Goal: Contribute content: Add original content to the website for others to see

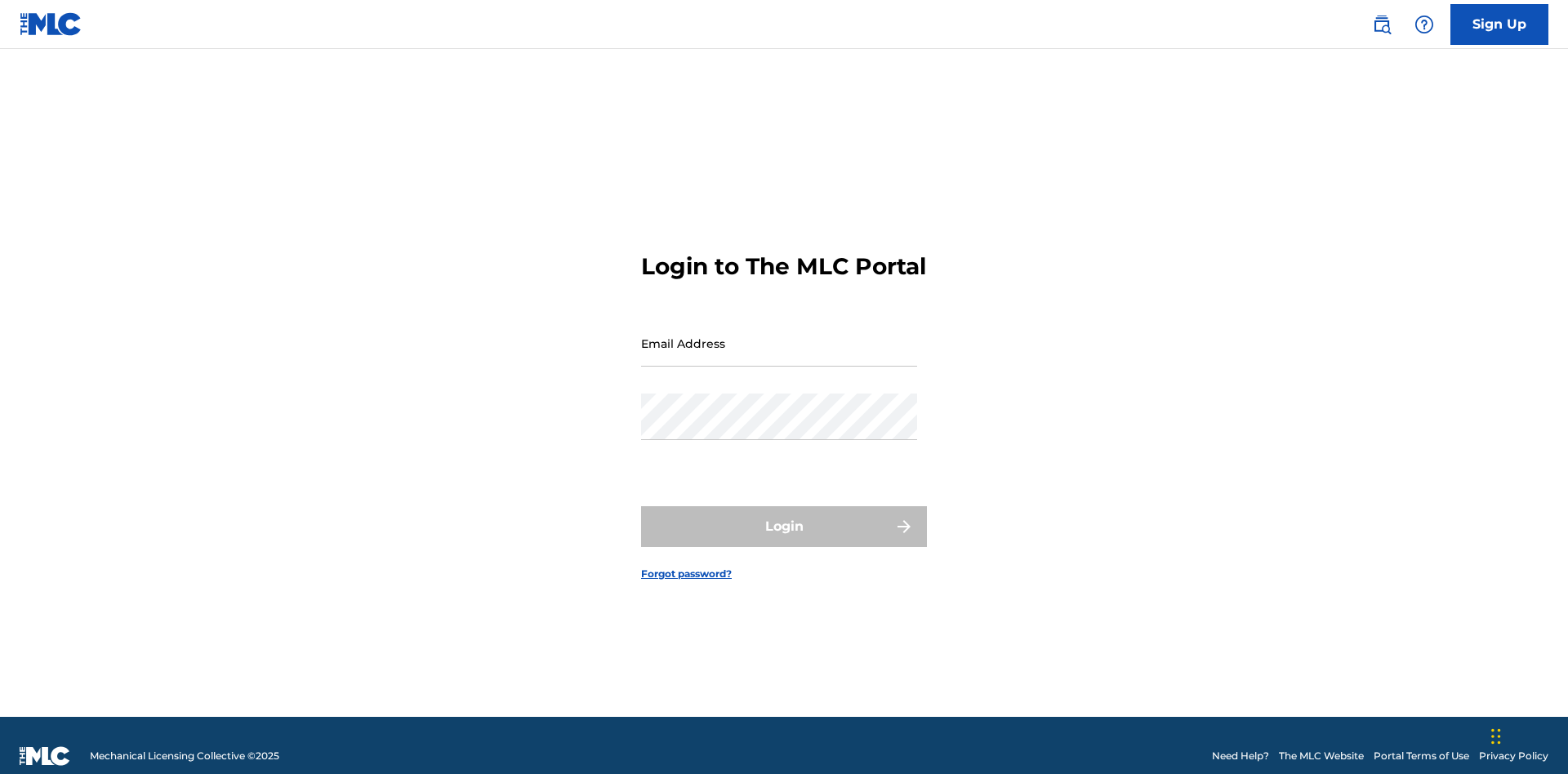
scroll to position [21, 0]
click at [779, 335] on input "Email Address" at bounding box center [779, 343] width 276 height 47
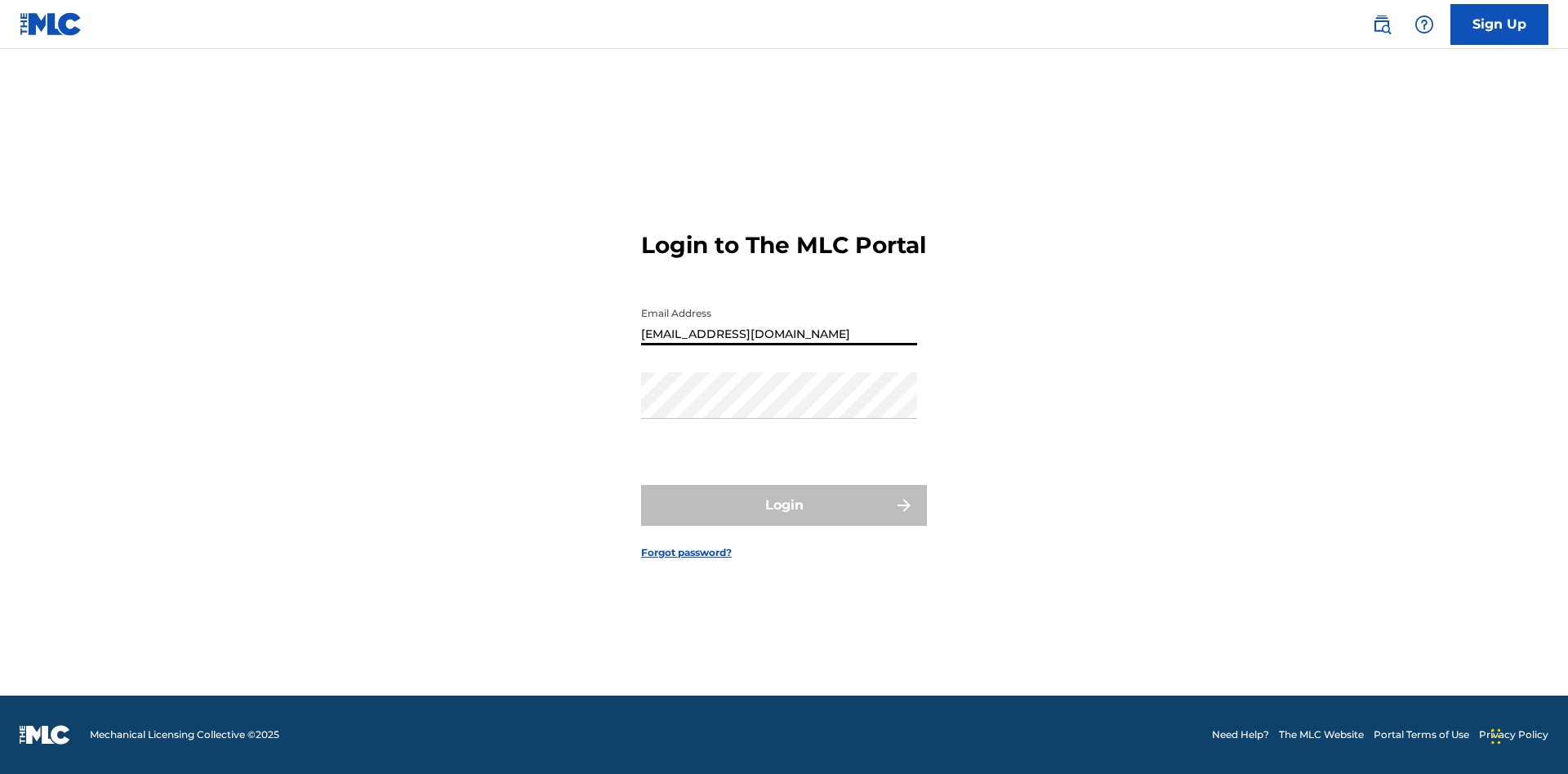
type input "[EMAIL_ADDRESS][DOMAIN_NAME]"
click at [784, 519] on button "Login" at bounding box center [784, 506] width 286 height 41
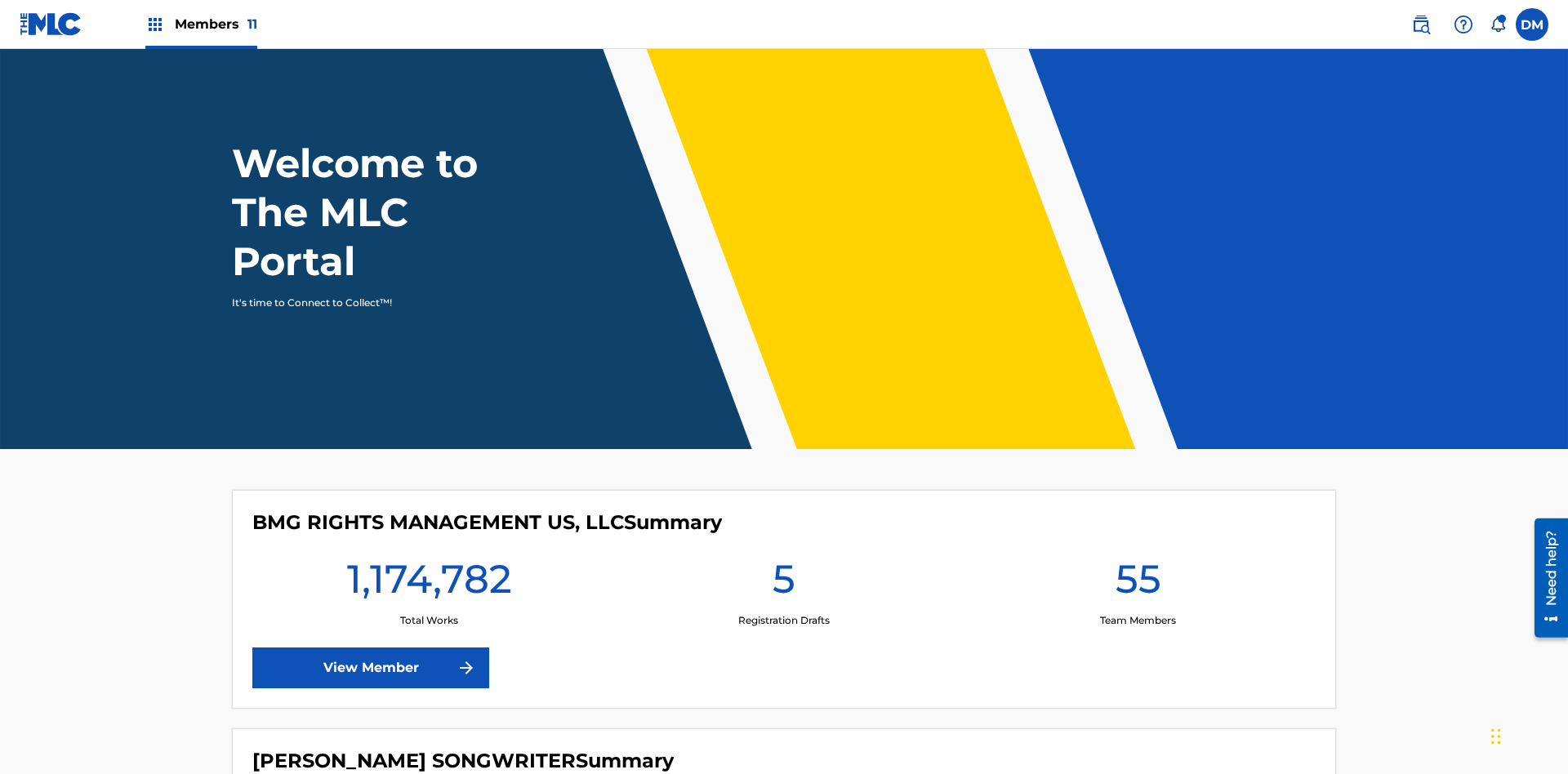
click at [201, 24] on span "Members 11" at bounding box center [216, 24] width 83 height 19
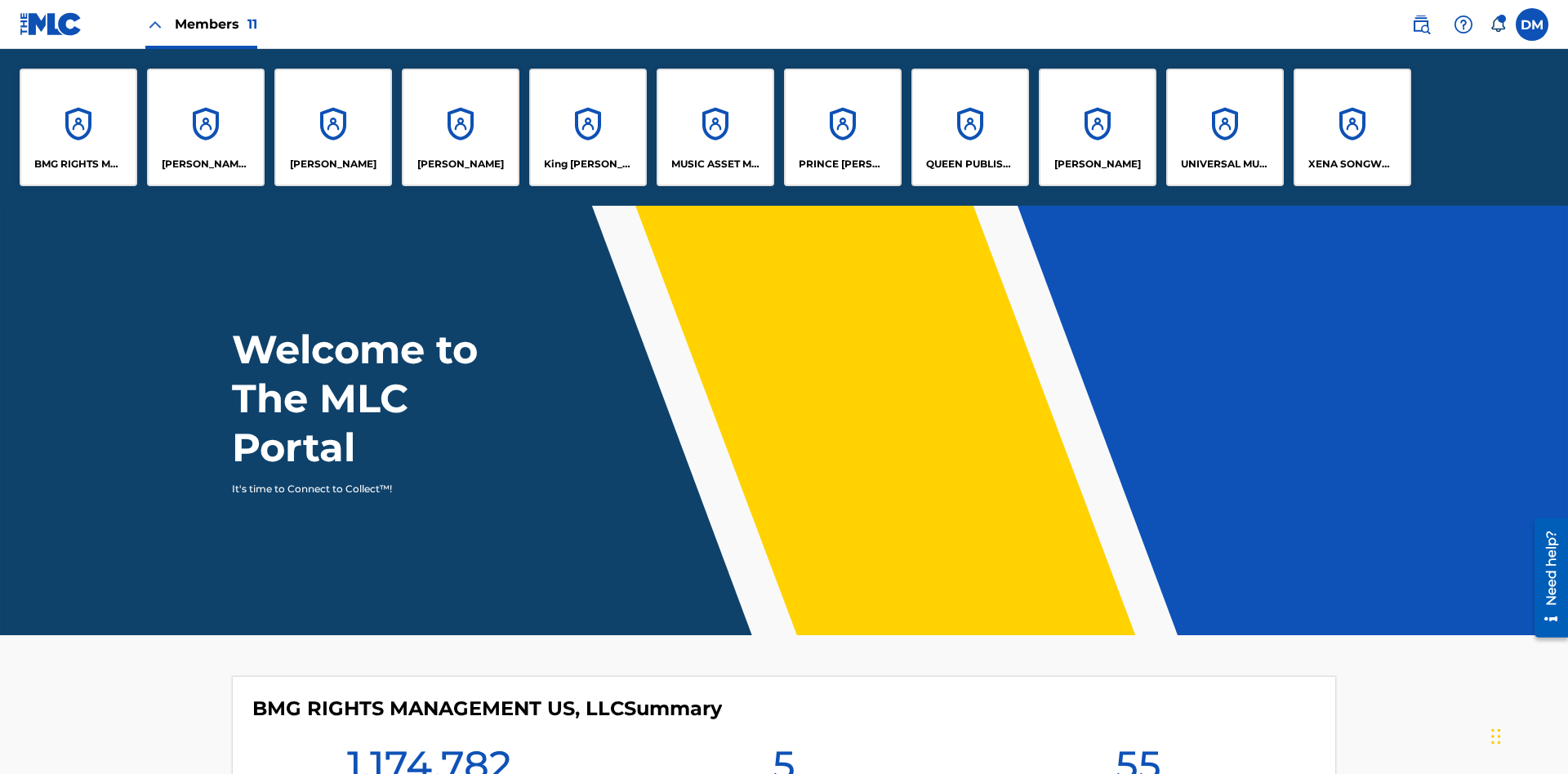
click at [1224, 164] on p "UNIVERSAL MUSIC PUB GROUP" at bounding box center [1225, 164] width 89 height 15
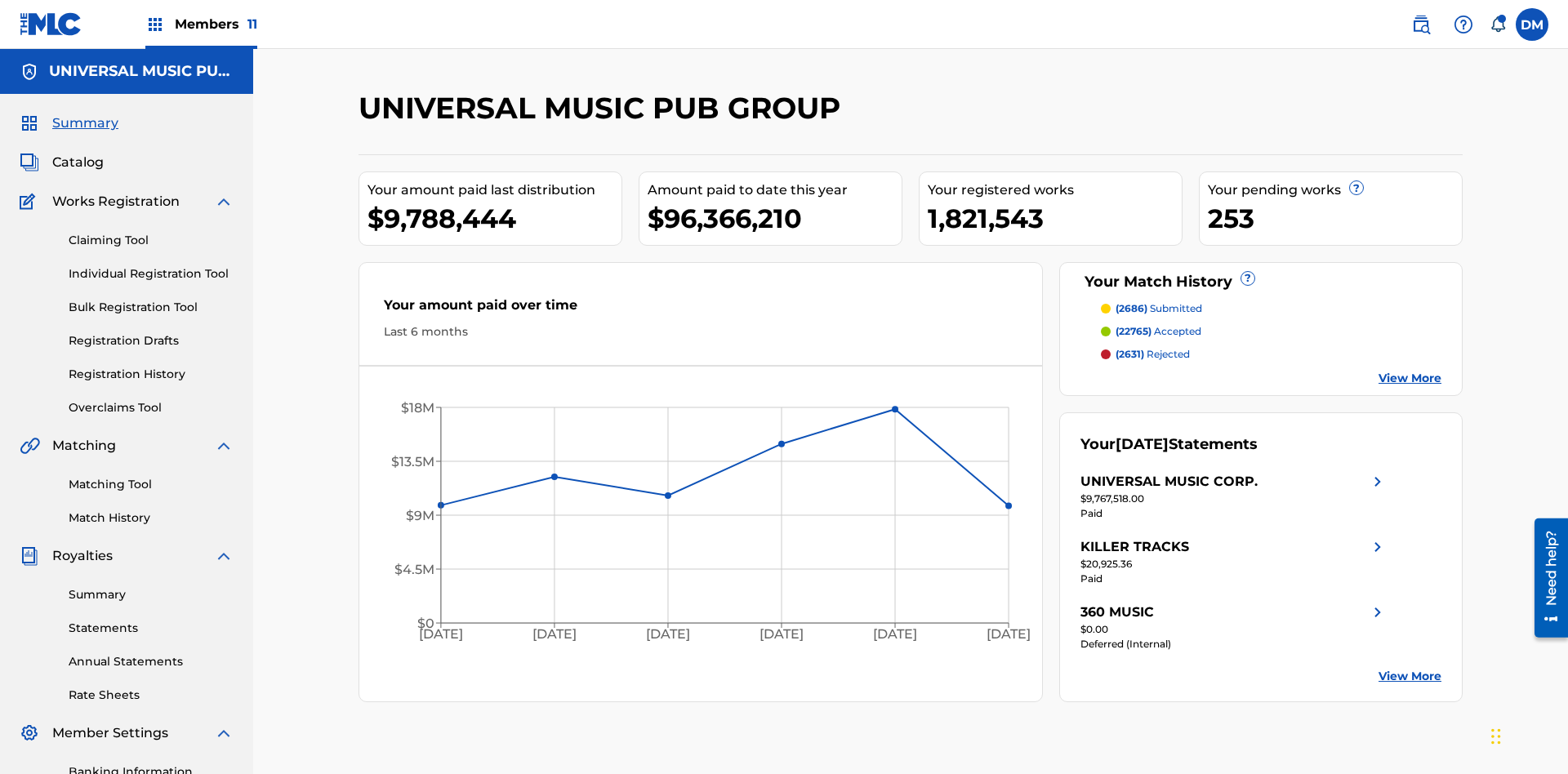
click at [151, 266] on link "Individual Registration Tool" at bounding box center [151, 274] width 165 height 17
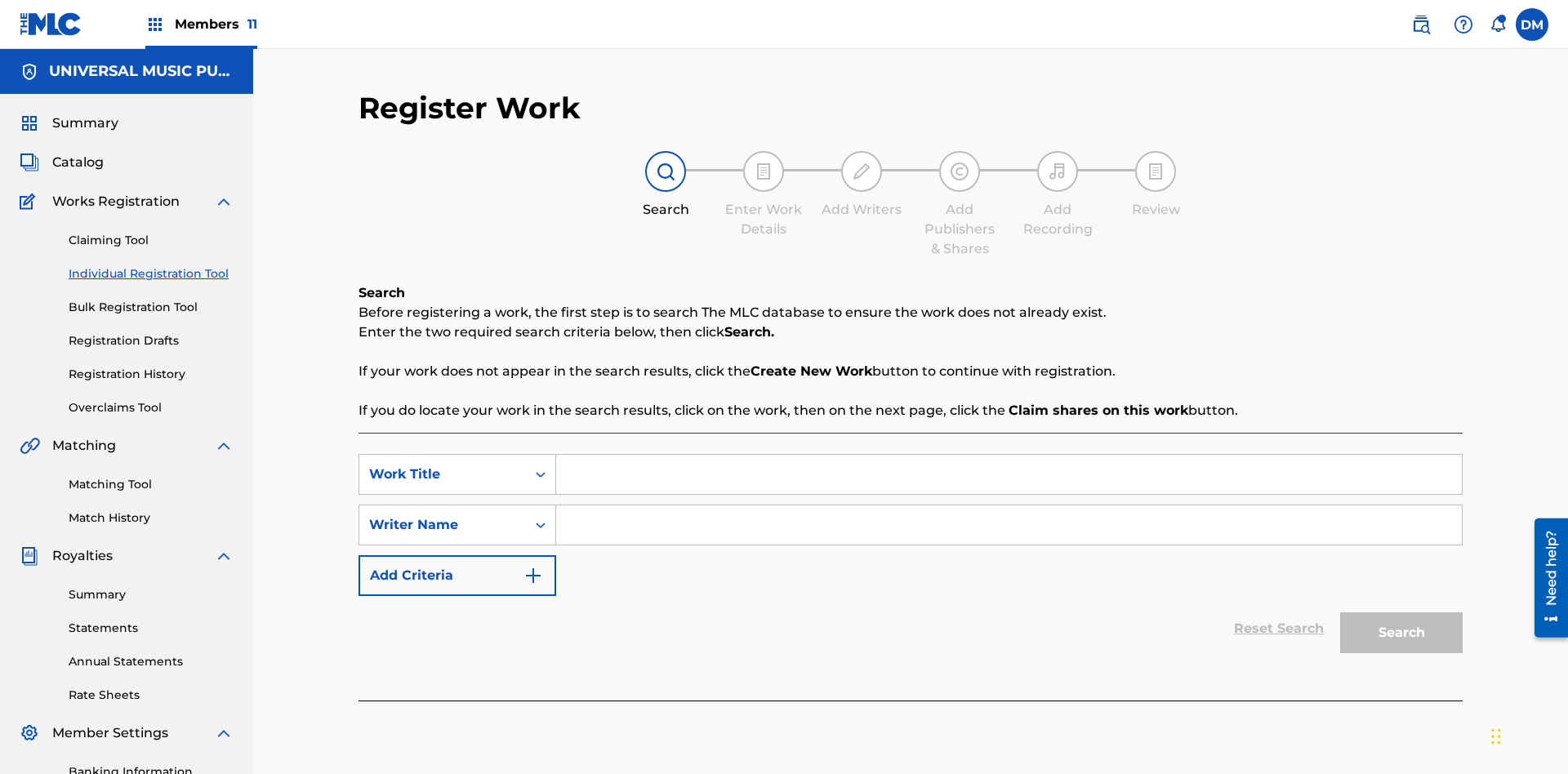
click at [1009, 455] on input "Search Form" at bounding box center [1009, 475] width 906 height 39
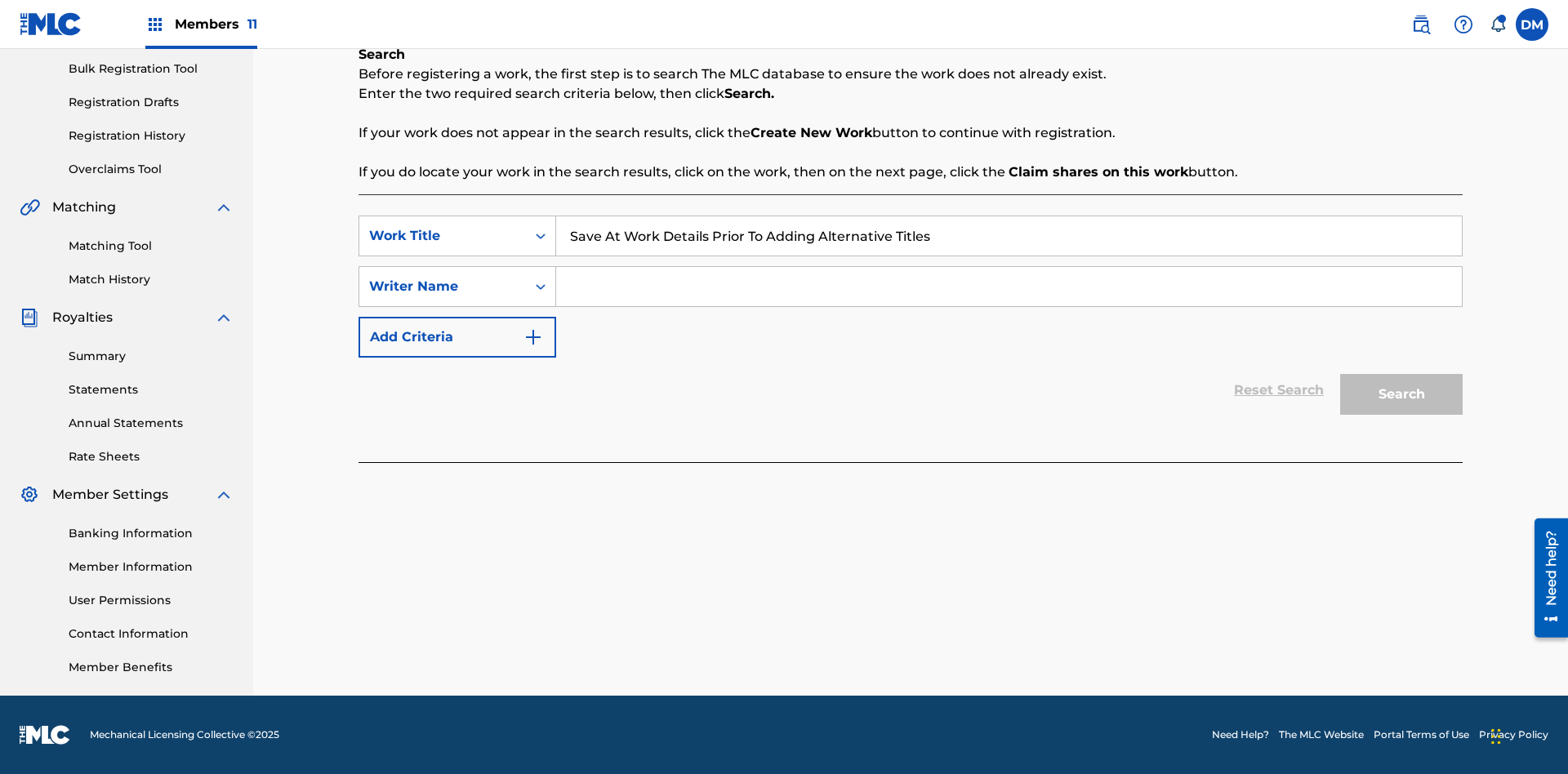
type input "Save At Work Details Prior To Adding Alternative Titles"
click at [1009, 287] on input "Search Form" at bounding box center [1009, 287] width 906 height 39
type input "QWERTYUIOP"
click at [1402, 394] on button "Search" at bounding box center [1401, 394] width 122 height 41
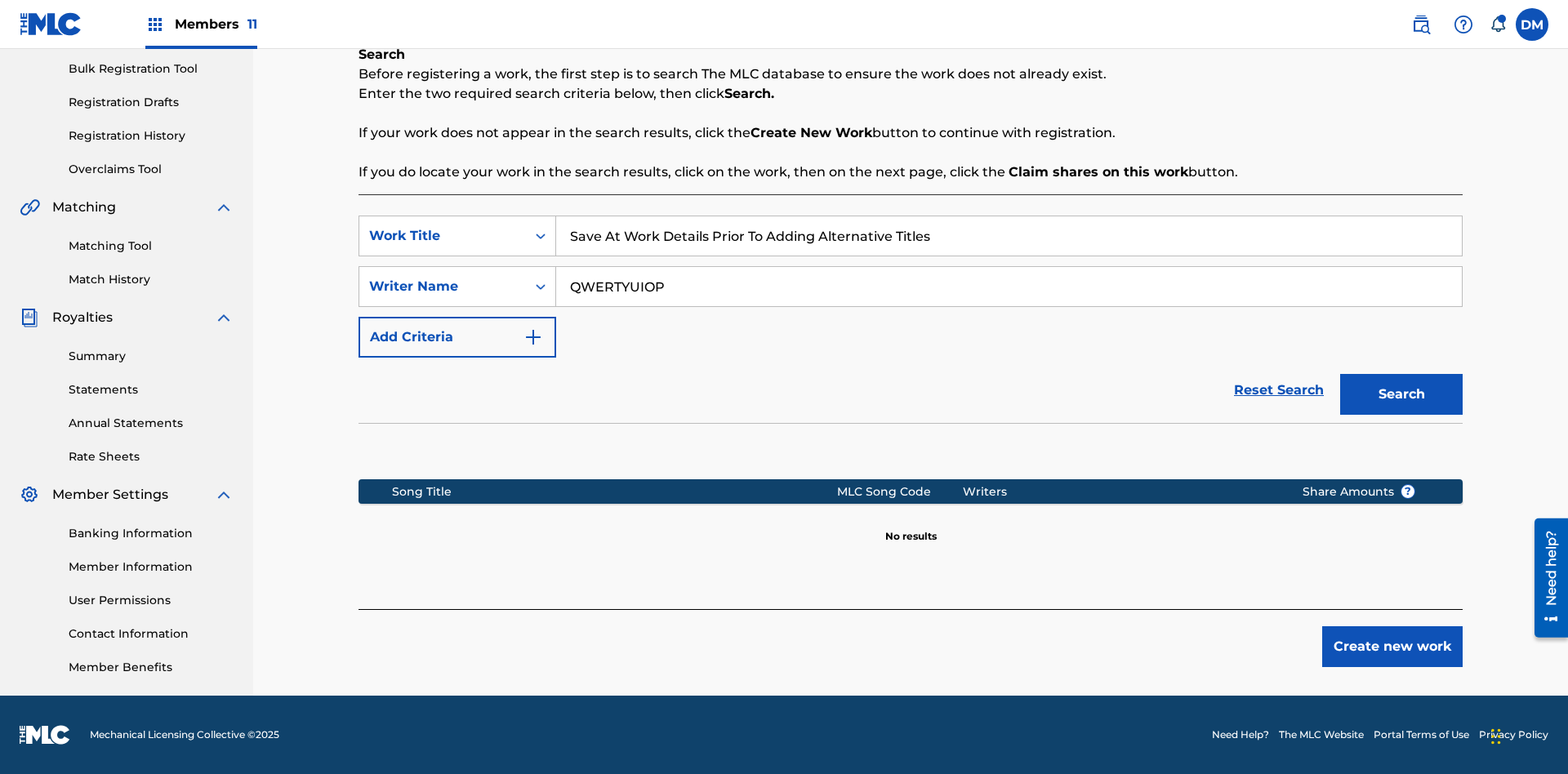
click at [1393, 647] on button "Create new work" at bounding box center [1393, 647] width 140 height 41
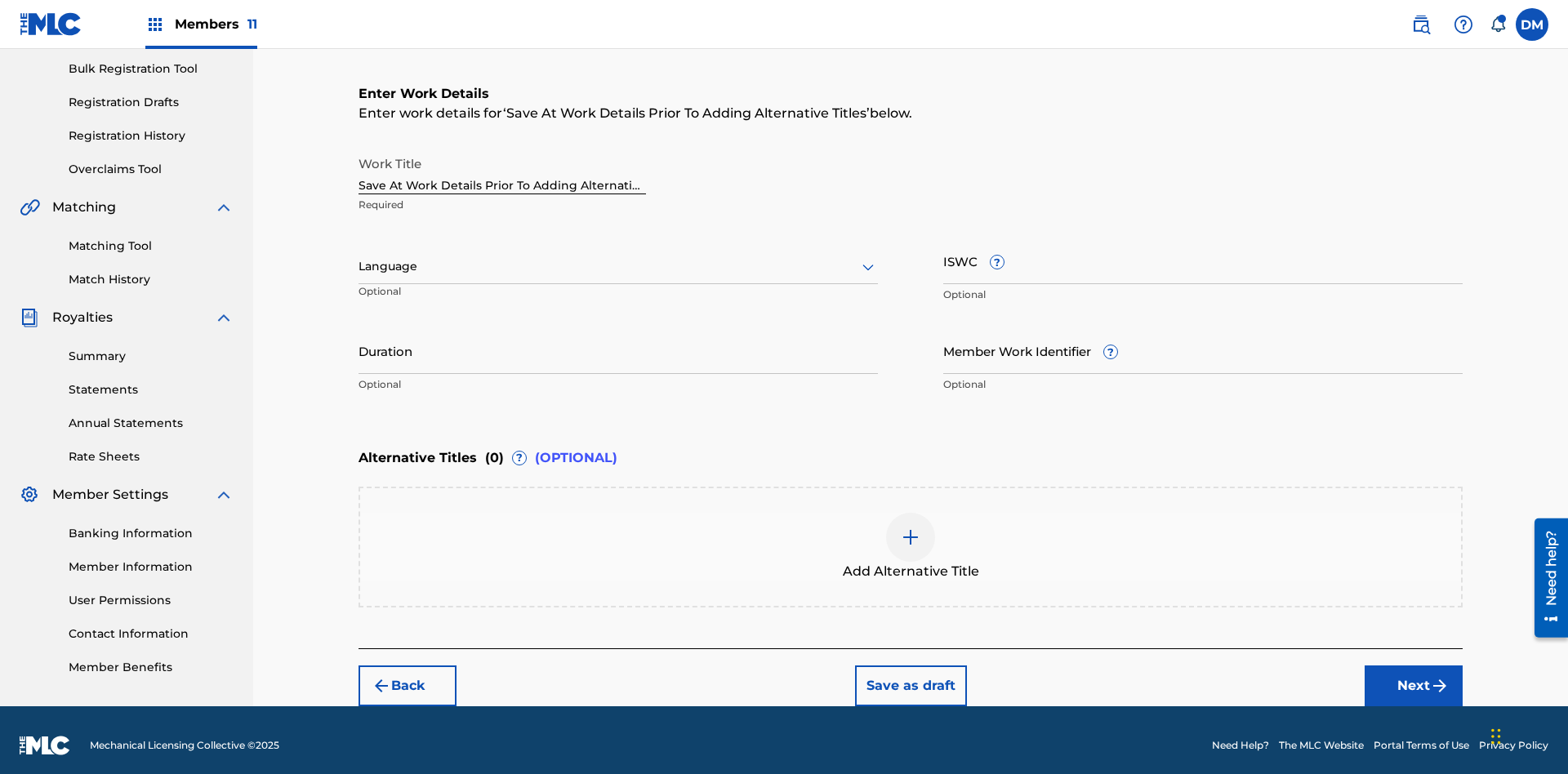
click at [618, 339] on input "Duration" at bounding box center [618, 350] width 519 height 47
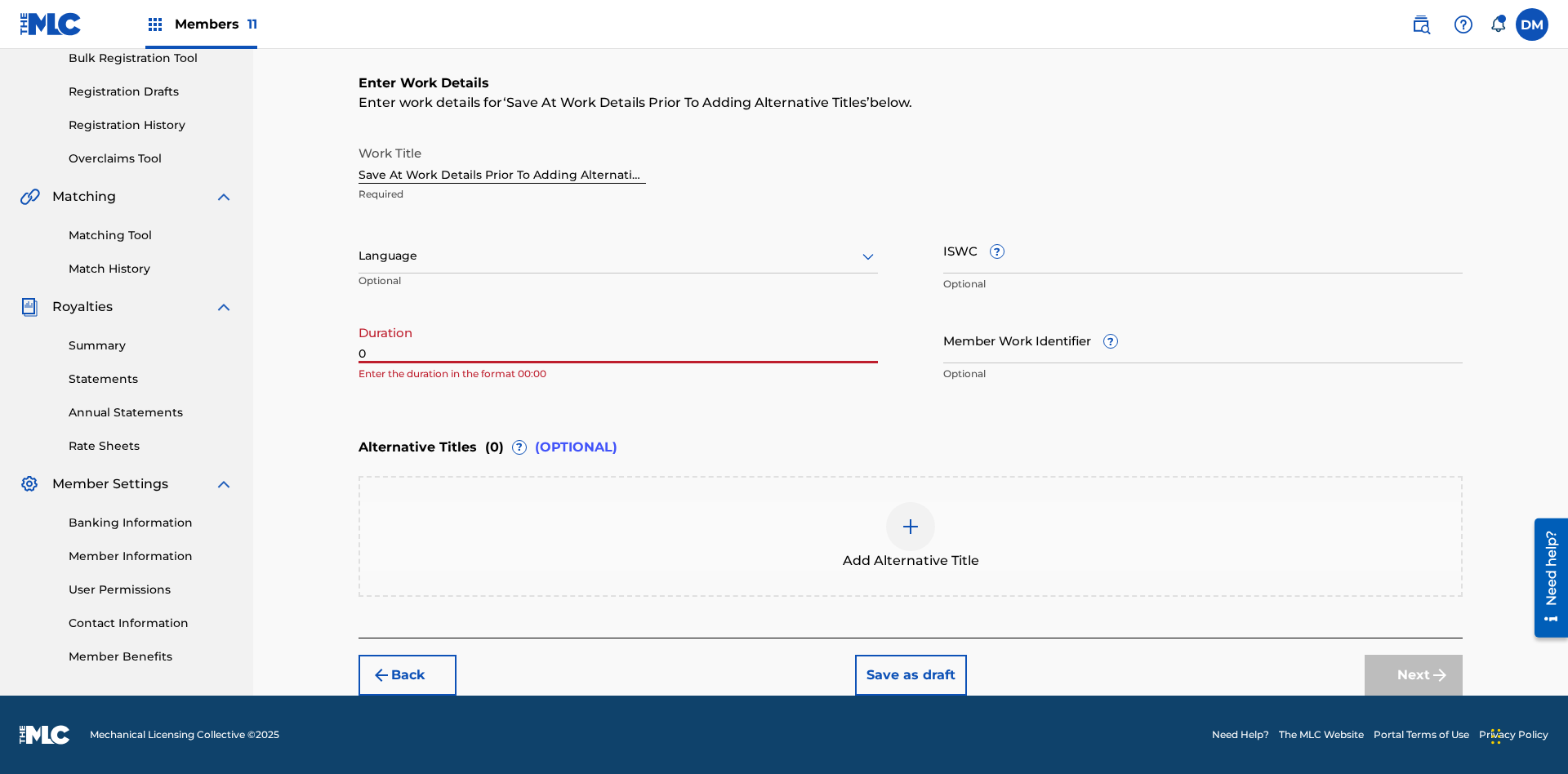
click at [618, 339] on input "0" at bounding box center [618, 339] width 519 height 47
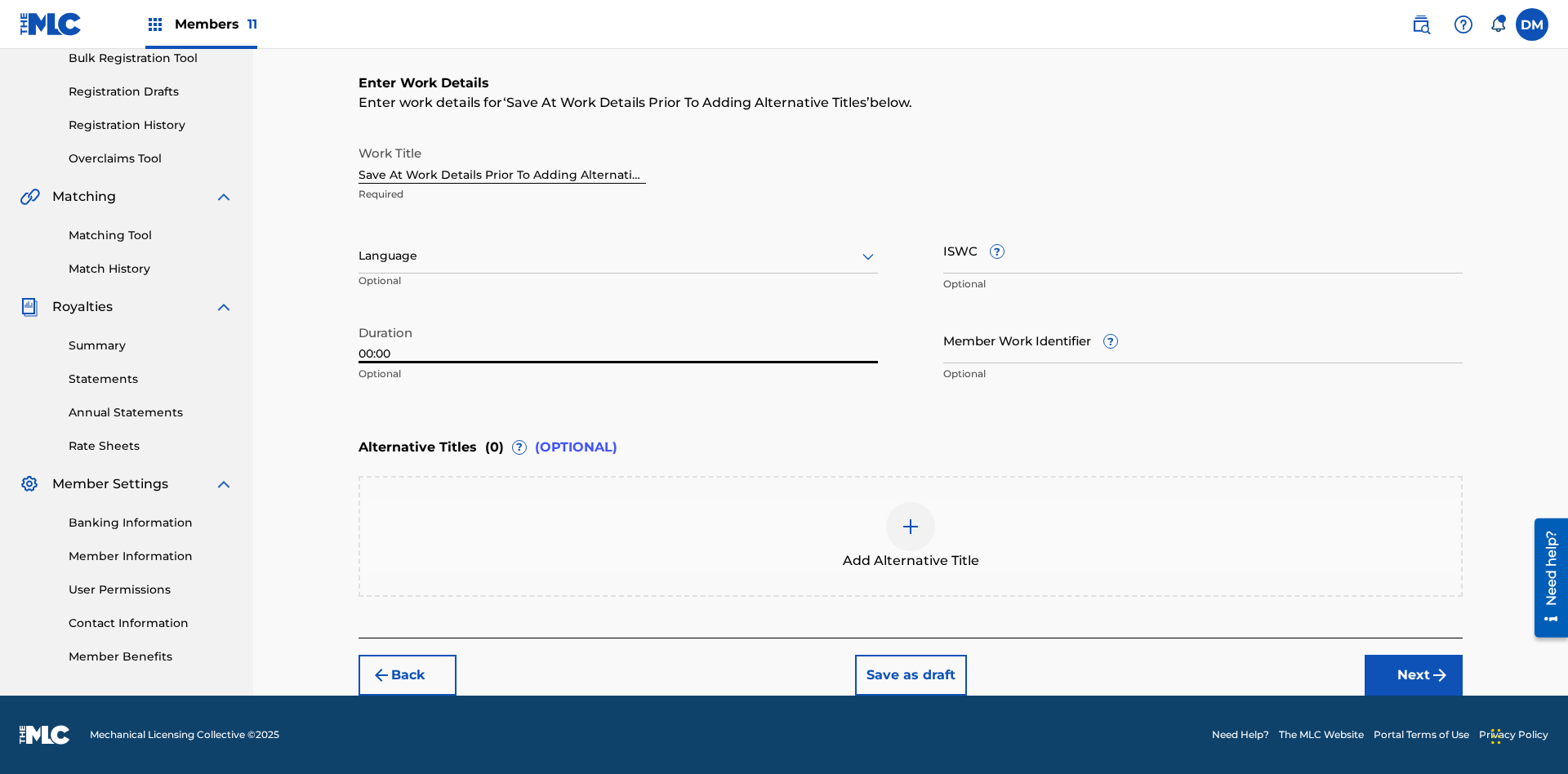
type input "00:00"
click at [868, 257] on icon at bounding box center [868, 257] width 20 height 20
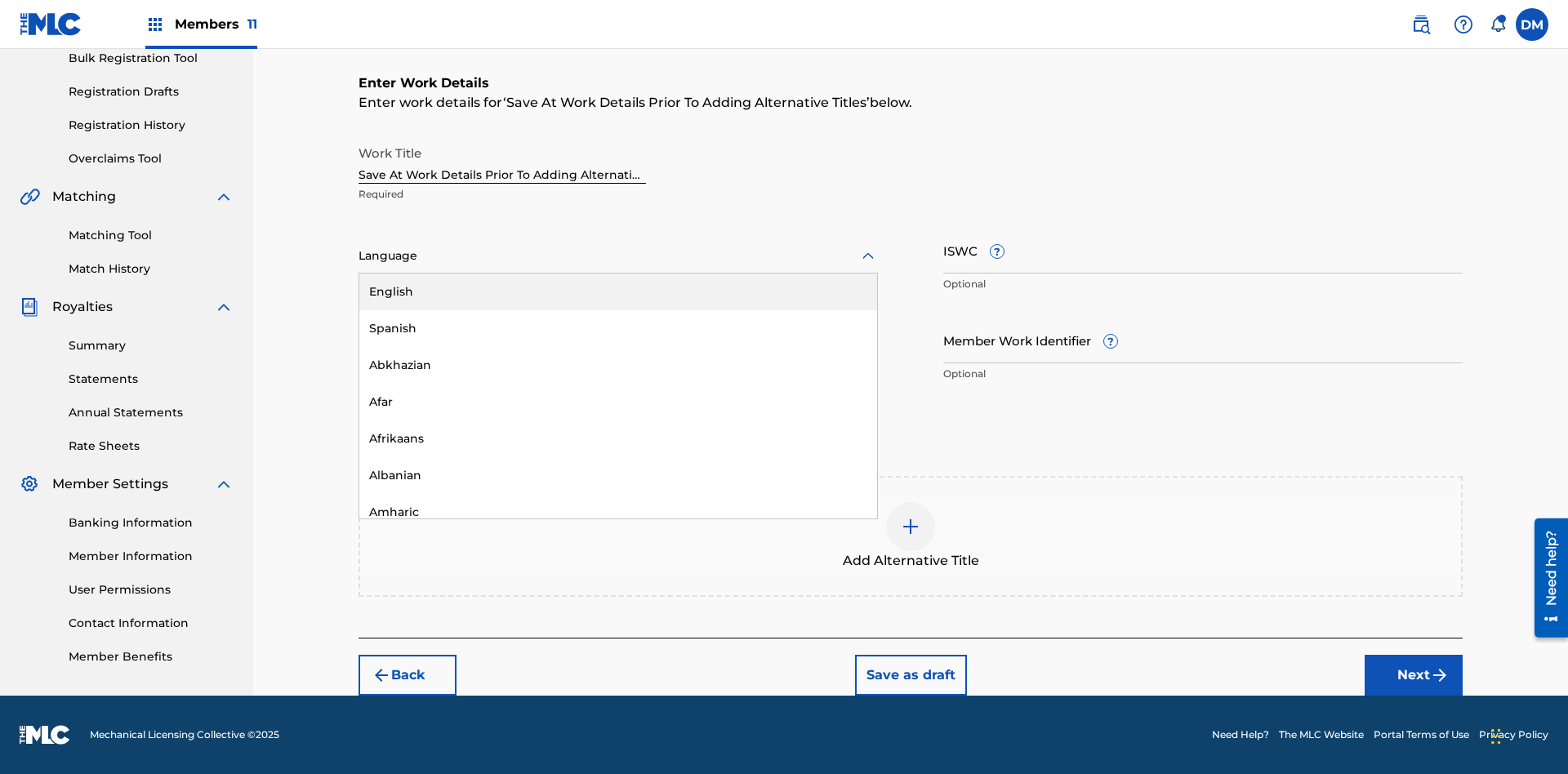
click at [618, 402] on div "Afar" at bounding box center [618, 402] width 517 height 37
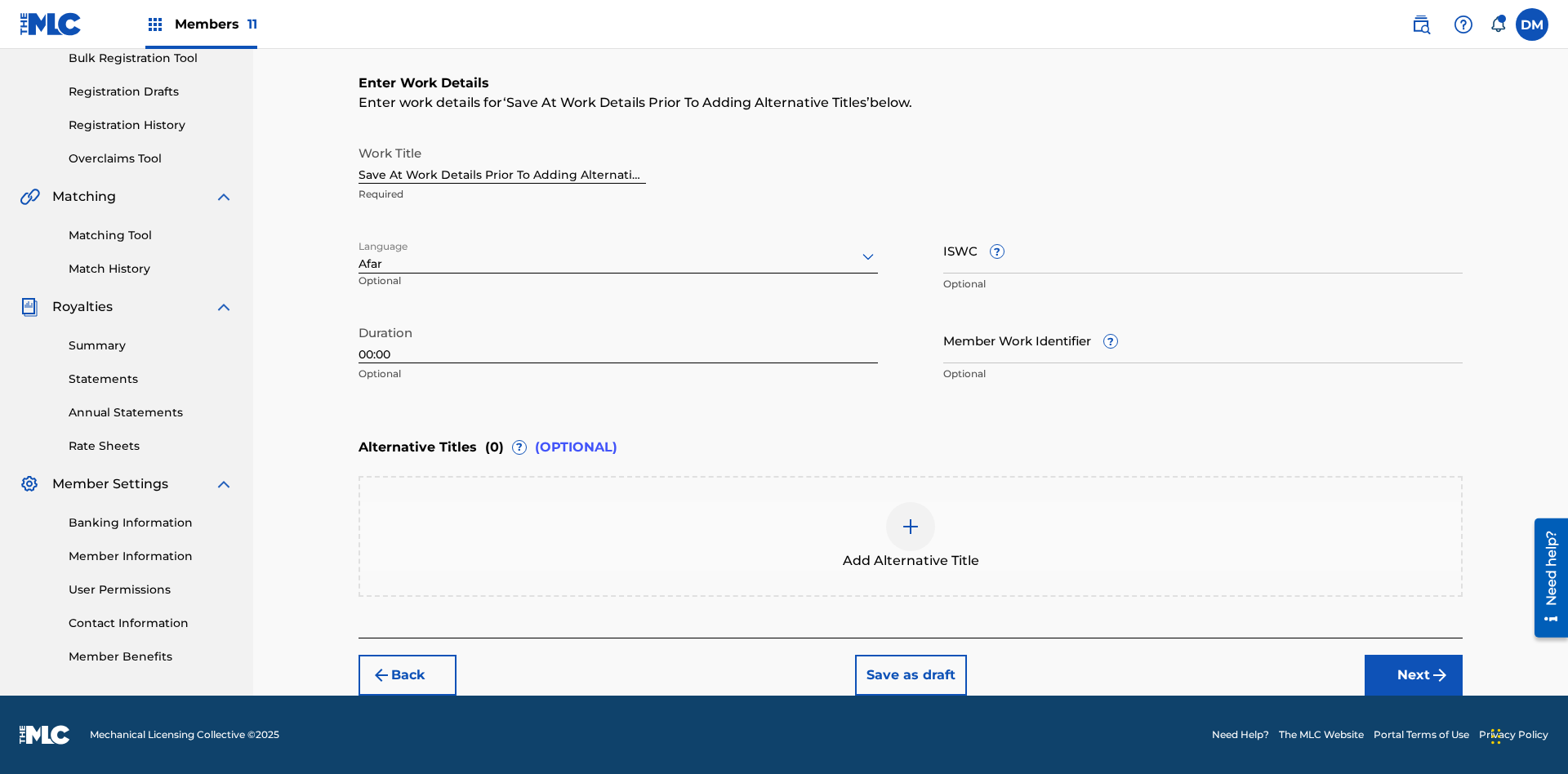
click at [1203, 339] on input "Member Work Identifier ?" at bounding box center [1202, 339] width 519 height 47
type input "[PHONE_NUMBER]"
click at [1203, 250] on input "ISWC ?" at bounding box center [1202, 250] width 519 height 47
type input "T-123.456.789-4"
click at [910, 675] on button "Save as draft" at bounding box center [911, 676] width 112 height 41
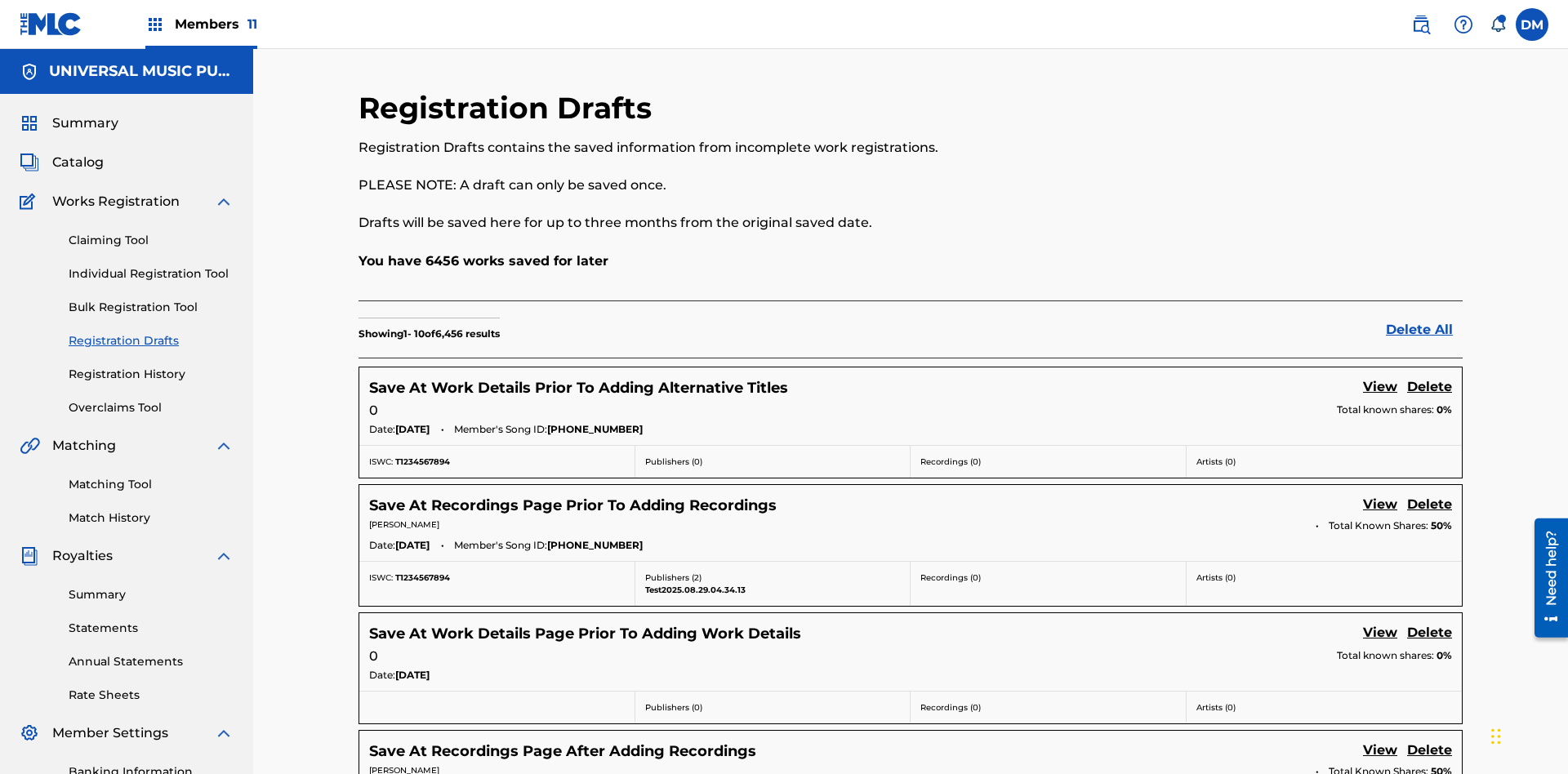
click at [1380, 377] on link "View" at bounding box center [1380, 388] width 34 height 22
